Goal: Task Accomplishment & Management: Manage account settings

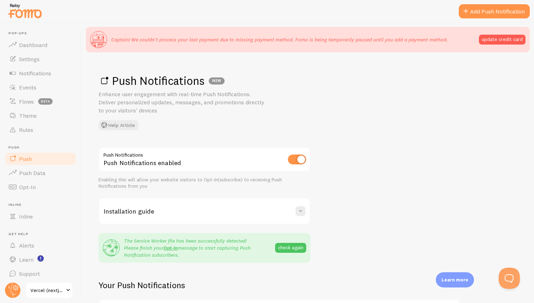
scroll to position [27, 0]
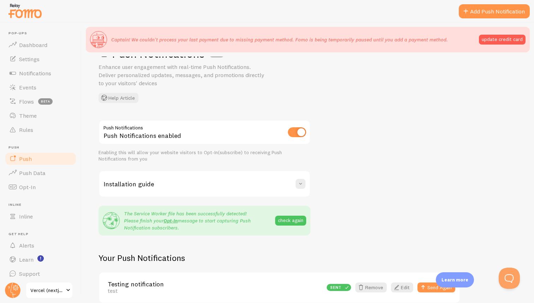
click at [197, 75] on p "Enhance user engagement with real-time Push Notifications. Deliver personalized…" at bounding box center [183, 75] width 169 height 24
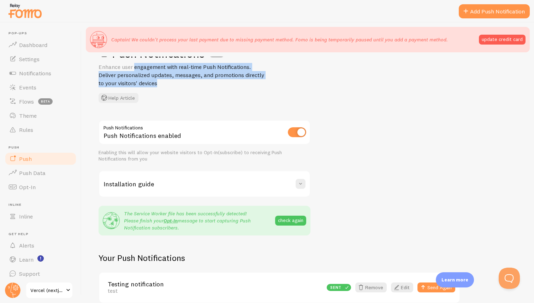
click at [218, 76] on p "Enhance user engagement with real-time Push Notifications. Deliver personalized…" at bounding box center [183, 75] width 169 height 24
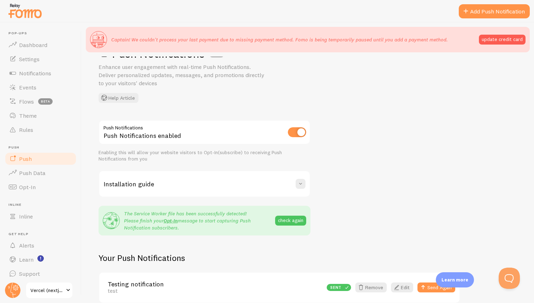
click at [138, 134] on div "Push Notifications enabled" at bounding box center [205, 133] width 212 height 26
click at [151, 134] on div "Push Notifications enabled" at bounding box center [205, 133] width 212 height 26
click at [171, 219] on link "Opt-In" at bounding box center [170, 220] width 14 height 6
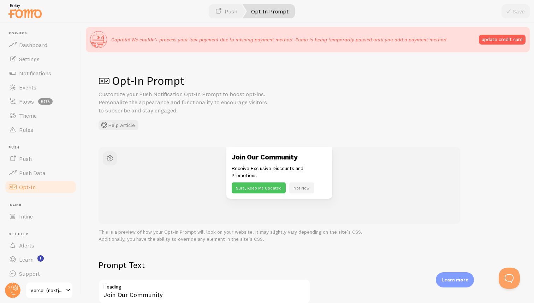
click at [253, 186] on button "Sure, Keep Me Updated" at bounding box center [259, 187] width 54 height 11
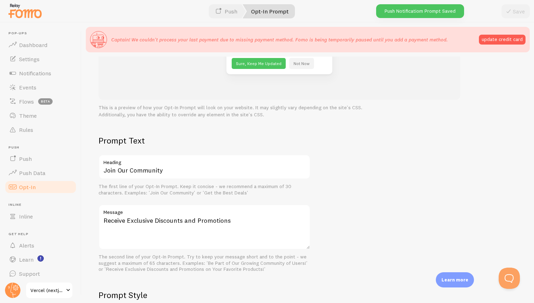
scroll to position [125, 0]
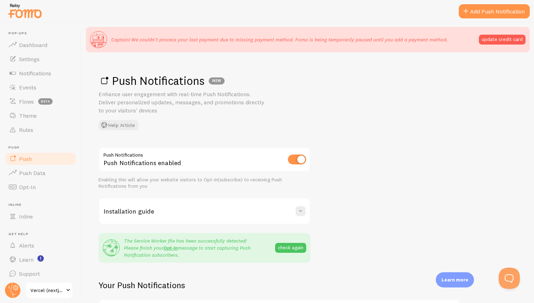
scroll to position [27, 0]
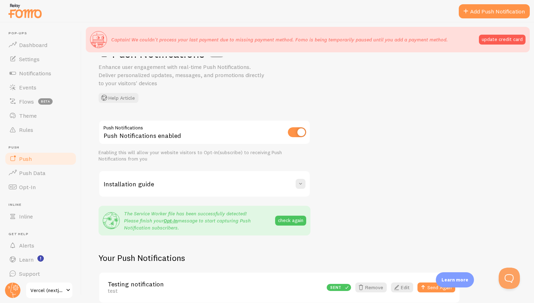
click at [295, 183] on div "Installation guide" at bounding box center [204, 183] width 210 height 25
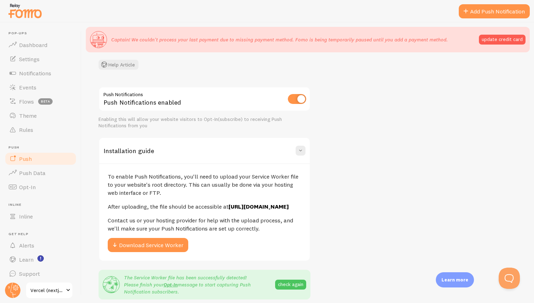
scroll to position [82, 0]
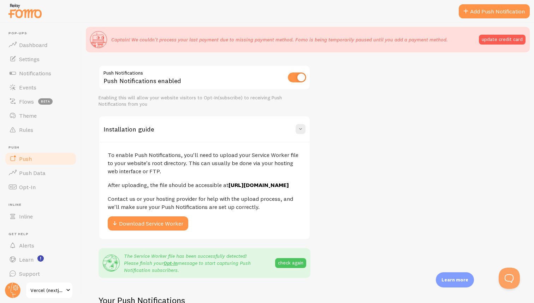
click at [178, 208] on p "Contact us or your hosting provider for help with the upload process, and we'll…" at bounding box center [204, 203] width 193 height 16
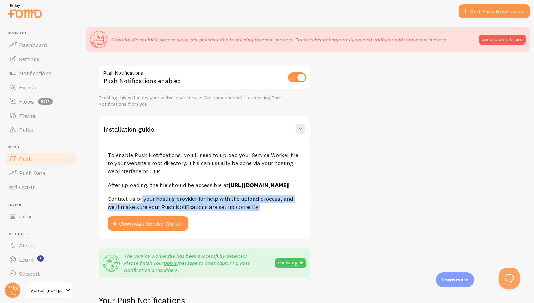
click at [178, 208] on p "Contact us or your hosting provider for help with the upload process, and we'll…" at bounding box center [204, 203] width 193 height 16
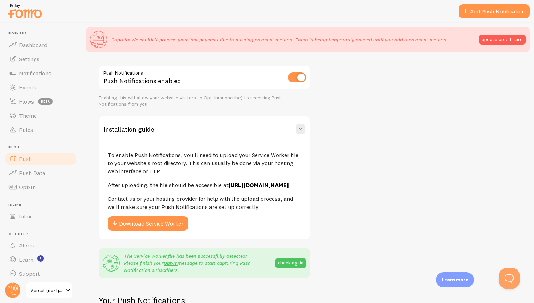
click at [178, 208] on p "Contact us or your hosting provider for help with the upload process, and we'll…" at bounding box center [204, 203] width 193 height 16
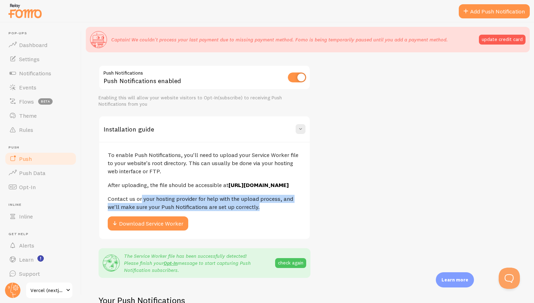
click at [178, 208] on p "Contact us or your hosting provider for help with the upload process, and we'll…" at bounding box center [204, 203] width 193 height 16
click at [205, 208] on p "Contact us or your hosting provider for help with the upload process, and we'll…" at bounding box center [204, 203] width 193 height 16
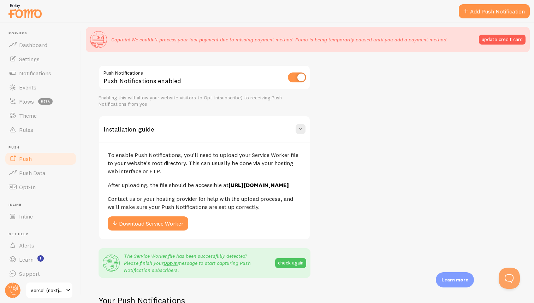
click at [205, 208] on p "Contact us or your hosting provider for help with the upload process, and we'll…" at bounding box center [204, 203] width 193 height 16
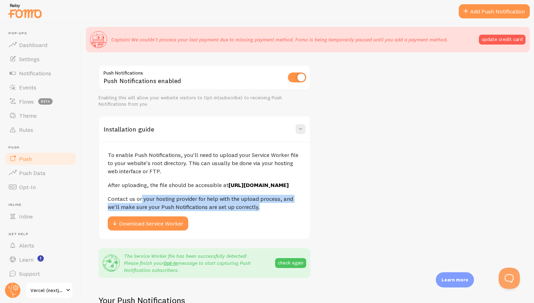
click at [229, 209] on p "Contact us or your hosting provider for help with the upload process, and we'll…" at bounding box center [204, 203] width 193 height 16
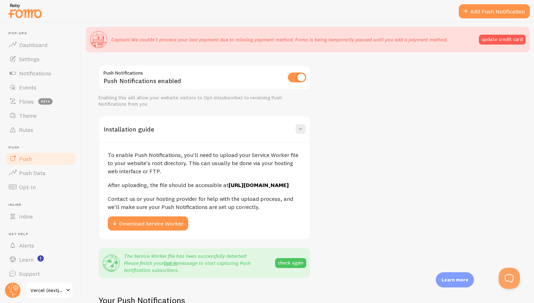
click at [196, 206] on p "Contact us or your hosting provider for help with the upload process, and we'll…" at bounding box center [204, 203] width 193 height 16
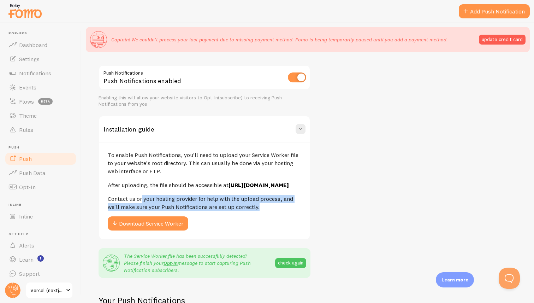
click at [196, 206] on p "Contact us or your hosting provider for help with the upload process, and we'll…" at bounding box center [204, 203] width 193 height 16
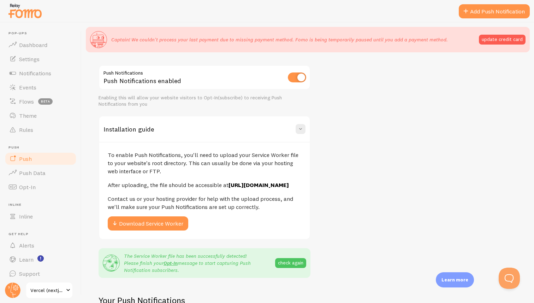
click at [196, 206] on p "Contact us or your hosting provider for help with the upload process, and we'll…" at bounding box center [204, 203] width 193 height 16
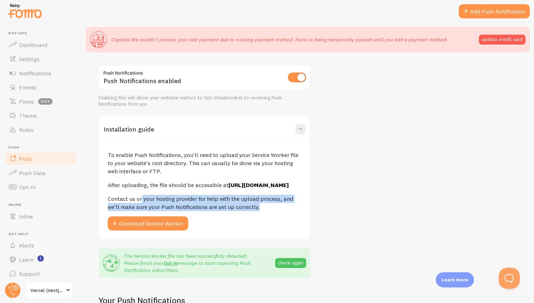
click at [196, 206] on p "Contact us or your hosting provider for help with the upload process, and we'll…" at bounding box center [204, 203] width 193 height 16
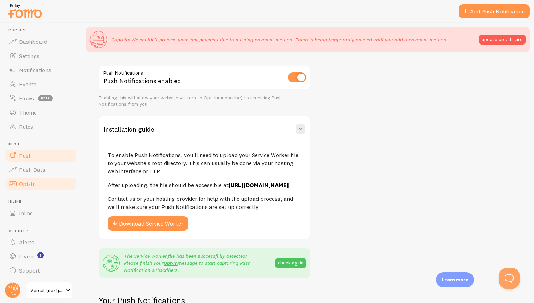
scroll to position [0, 0]
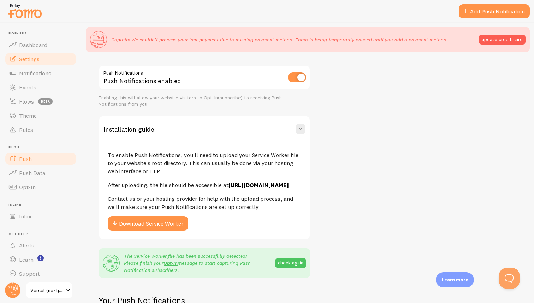
click at [35, 65] on link "Settings" at bounding box center [40, 59] width 73 height 14
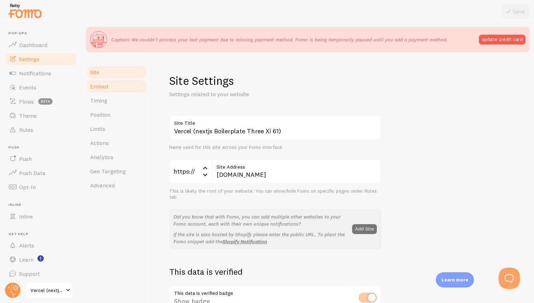
click at [113, 90] on link "Embed" at bounding box center [117, 86] width 62 height 14
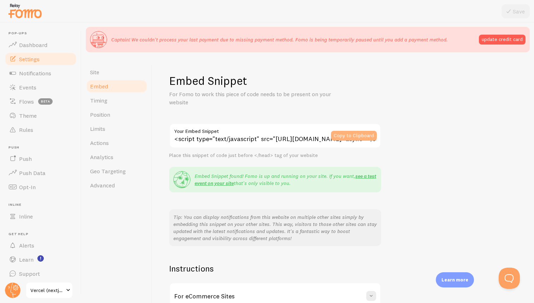
click at [339, 133] on button "Copy to Clipboard" at bounding box center [354, 136] width 46 height 10
click at [192, 84] on h1 "Embed Snippet" at bounding box center [343, 80] width 348 height 14
click at [211, 82] on h1 "Embed Snippet" at bounding box center [343, 80] width 348 height 14
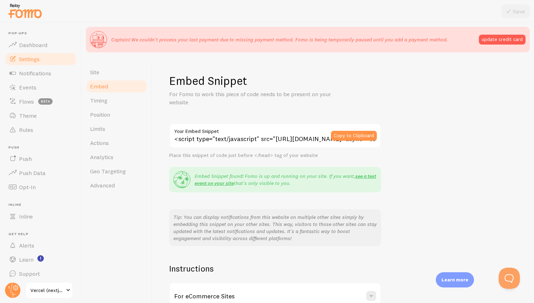
click at [192, 84] on h1 "Embed Snippet" at bounding box center [343, 80] width 348 height 14
click at [204, 84] on h1 "Embed Snippet" at bounding box center [343, 80] width 348 height 14
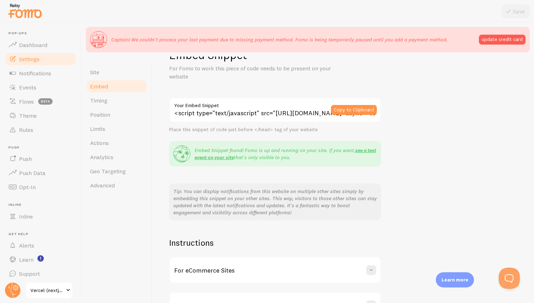
scroll to position [42, 0]
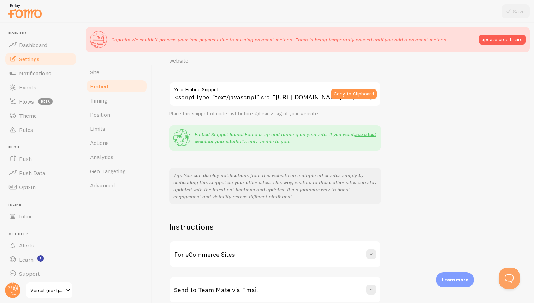
click at [219, 133] on p "Embed Snippet found! Fomo is up and running on your site. If you want, see a te…" at bounding box center [286, 138] width 182 height 14
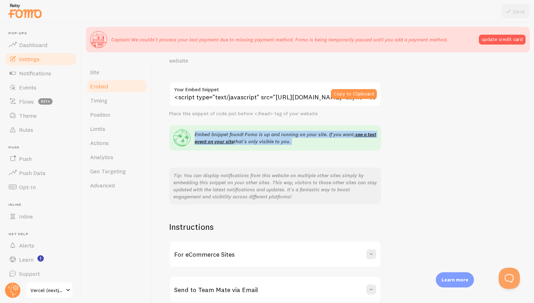
click at [231, 132] on p "Embed Snippet found! Fomo is up and running on your site. If you want, see a te…" at bounding box center [286, 138] width 182 height 14
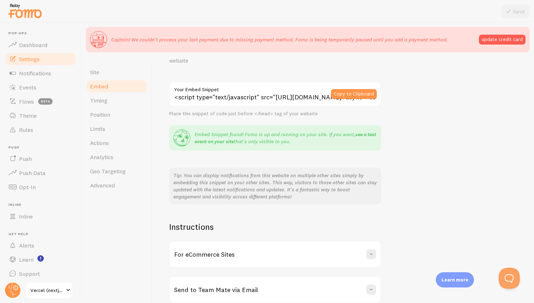
click at [215, 142] on link "see a test event on your site" at bounding box center [285, 137] width 181 height 13
click at [244, 247] on div "For eCommerce Sites" at bounding box center [275, 253] width 210 height 25
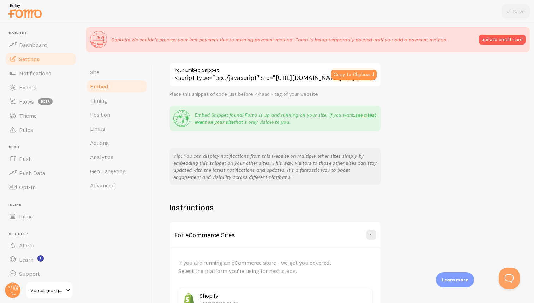
scroll to position [31, 0]
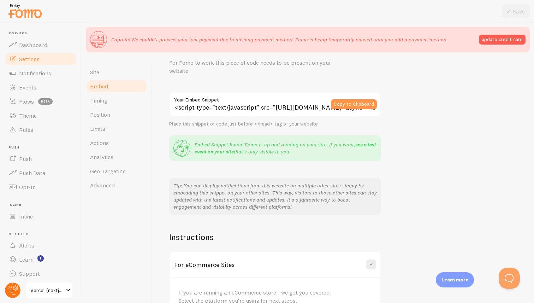
click at [12, 290] on circle at bounding box center [13, 290] width 16 height 16
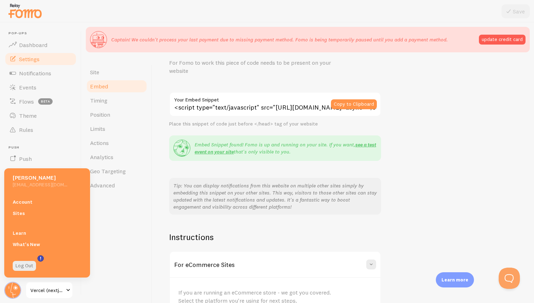
click at [114, 215] on div "Site Embed Timing Position Limits Actions Analytics Geo Targeting Advanced" at bounding box center [117, 196] width 71 height 280
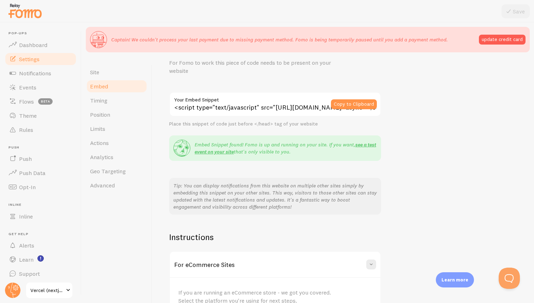
click at [41, 289] on span "Vercel (nextjs Boilerplate Three Xi 61)" at bounding box center [47, 290] width 34 height 8
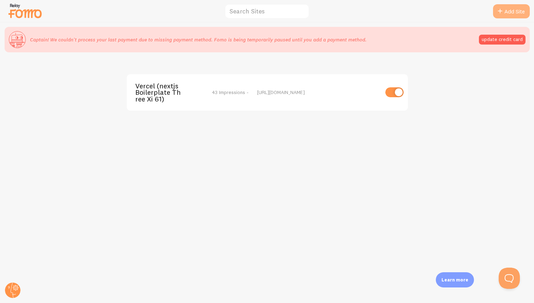
click at [498, 12] on icon at bounding box center [500, 11] width 8 height 8
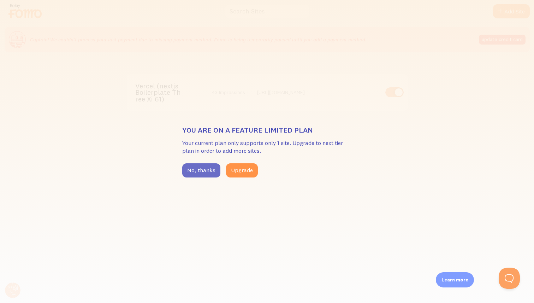
click at [201, 172] on button "No, thanks" at bounding box center [201, 170] width 38 height 14
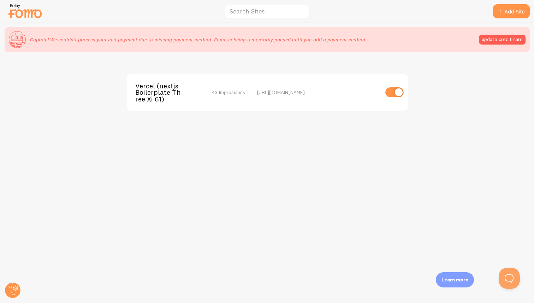
click at [226, 167] on div "Vercel (nextjs Boilerplate Three Xi 61) 43 Impressions - [URL][DOMAIN_NAME]" at bounding box center [266, 196] width 533 height 280
click at [13, 288] on circle at bounding box center [13, 290] width 16 height 16
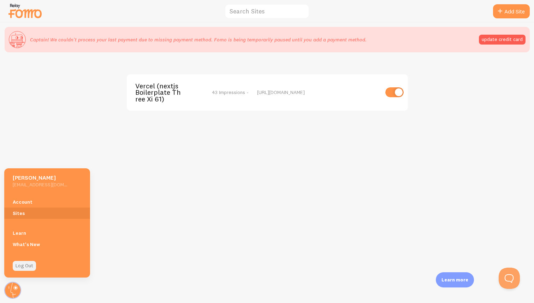
click at [23, 263] on link "Log Out" at bounding box center [24, 266] width 23 height 10
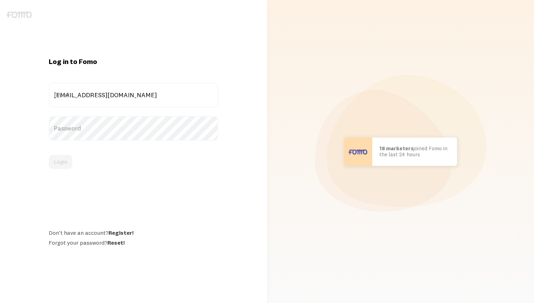
click at [150, 99] on div "ronu5879@yopmail.com Email" at bounding box center [133, 95] width 169 height 25
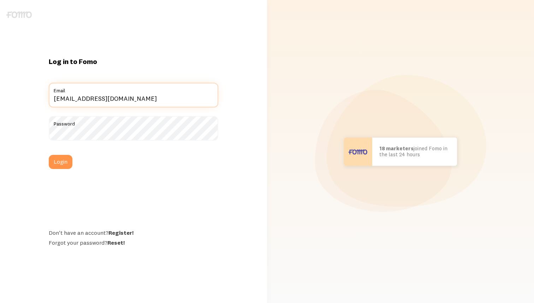
click at [150, 99] on input "[EMAIL_ADDRESS][DOMAIN_NAME]" at bounding box center [133, 95] width 169 height 25
type input "[EMAIL_ADDRESS][DOMAIN_NAME]"
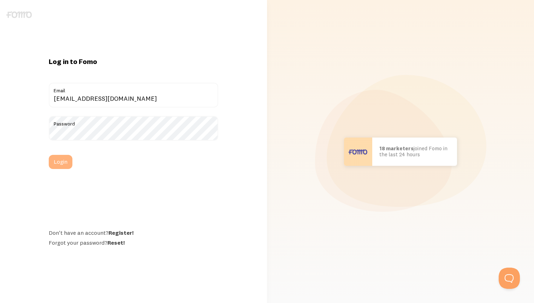
click at [59, 164] on button "Login" at bounding box center [61, 162] width 24 height 14
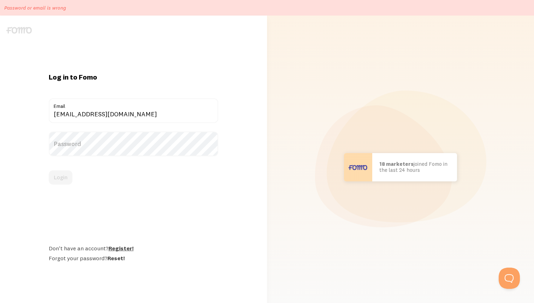
click at [115, 246] on link "Register!" at bounding box center [120, 247] width 25 height 7
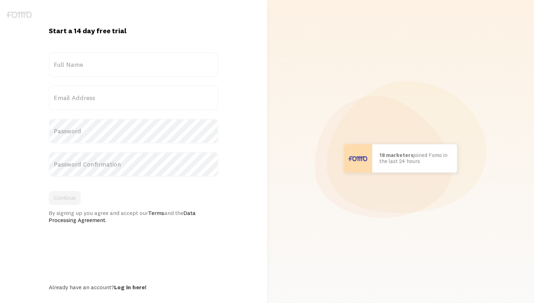
click at [110, 70] on label "Full Name" at bounding box center [133, 64] width 169 height 25
click at [110, 70] on input "Full Name" at bounding box center [133, 64] width 169 height 25
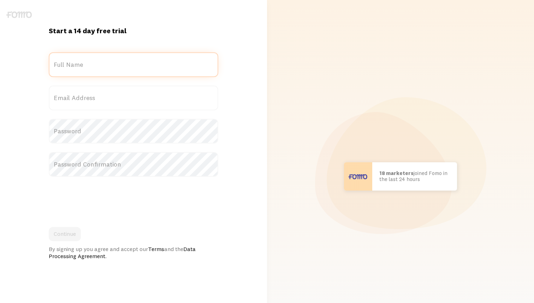
type input "[EMAIL_ADDRESS][DOMAIN_NAME]"
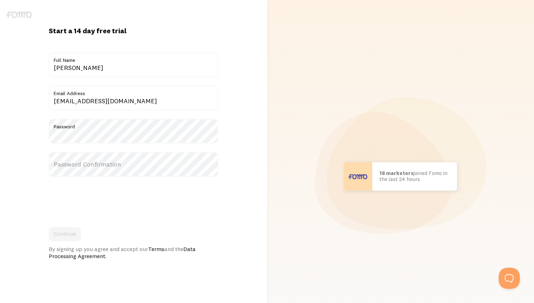
type input "[PERSON_NAME]"
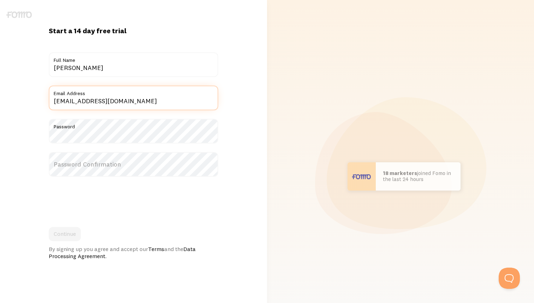
type input "ronu58791@yopmail.com"
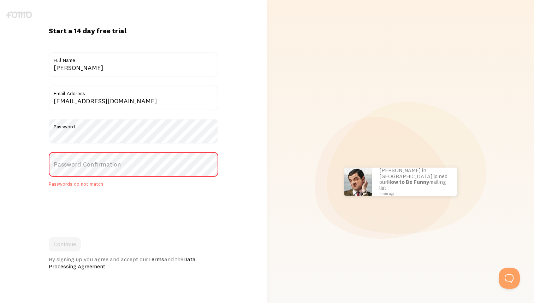
click at [122, 160] on label "Password Confirmation" at bounding box center [133, 164] width 169 height 25
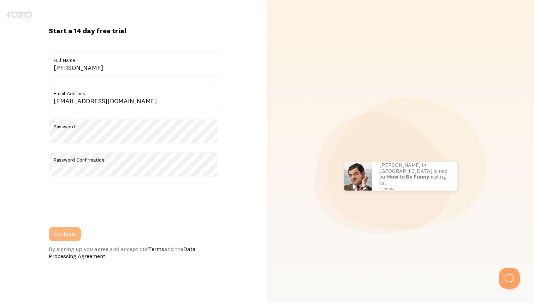
click at [61, 230] on button "Continue" at bounding box center [65, 234] width 32 height 14
